Goal: Find contact information: Find contact information

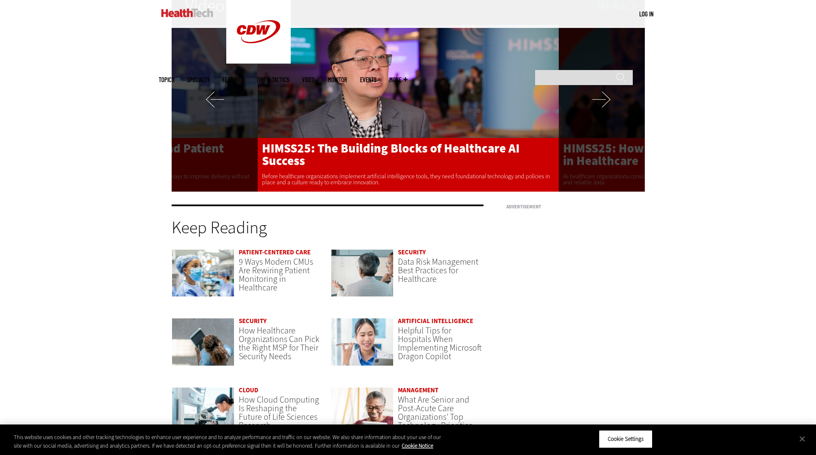
scroll to position [1978, 0]
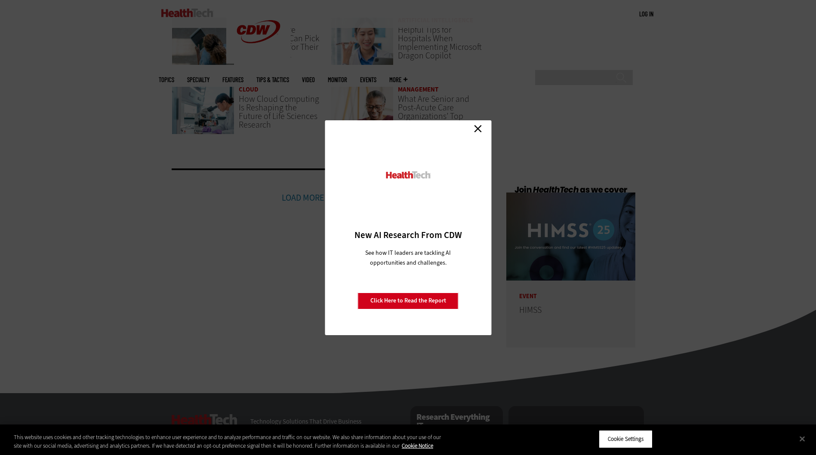
click at [479, 127] on link "Close" at bounding box center [477, 129] width 13 height 13
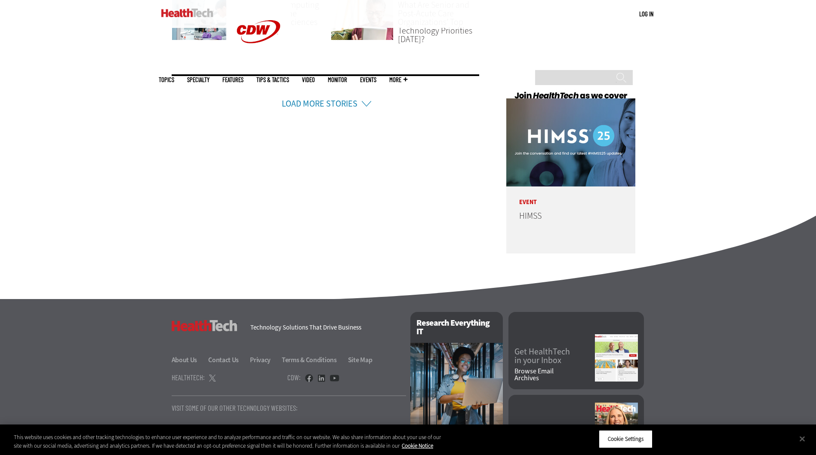
scroll to position [2123, 0]
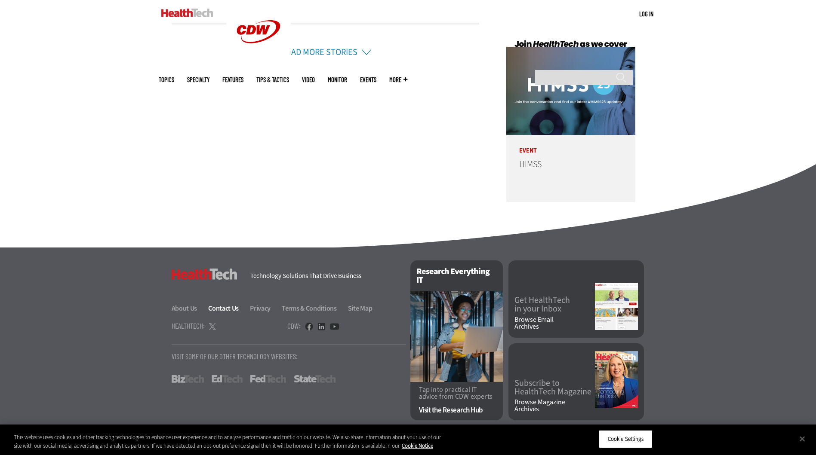
click at [228, 308] on link "Contact Us" at bounding box center [228, 308] width 40 height 9
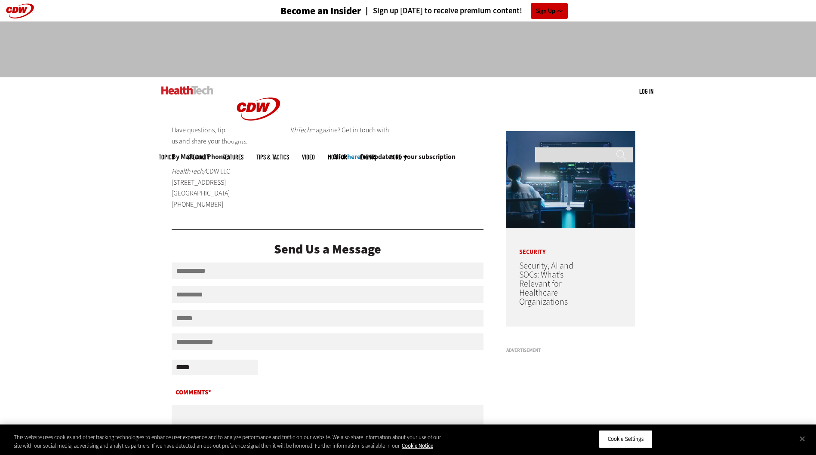
click at [226, 77] on img at bounding box center [258, 109] width 64 height 64
drag, startPoint x: 148, startPoint y: 90, endPoint x: 182, endPoint y: 91, distance: 33.5
click at [182, 91] on div "MENU Log in Mobile menu Topics Artificial Intelligence Cloud Data Analytics Dat…" at bounding box center [408, 91] width 816 height 28
click at [167, 83] on link at bounding box center [187, 90] width 52 height 26
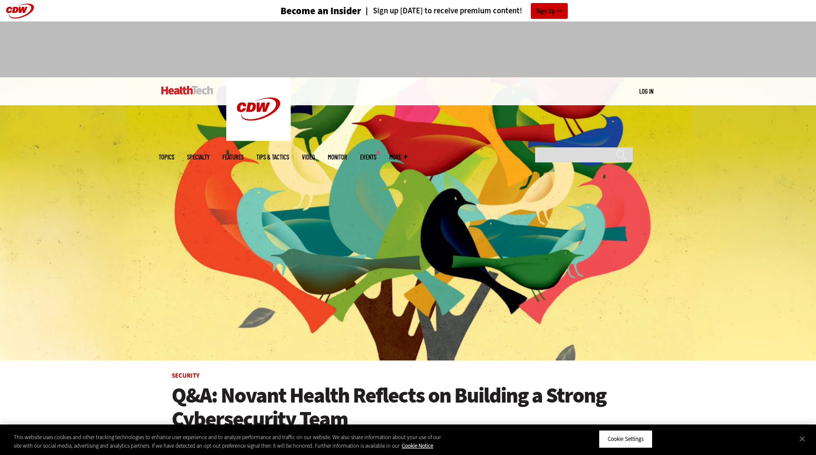
click at [188, 95] on div "MENU Log in Mobile menu Topics Artificial Intelligence Cloud Data Analytics Dat…" at bounding box center [408, 91] width 816 height 28
click at [109, 65] on div at bounding box center [408, 49] width 816 height 56
